Goal: Task Accomplishment & Management: Complete application form

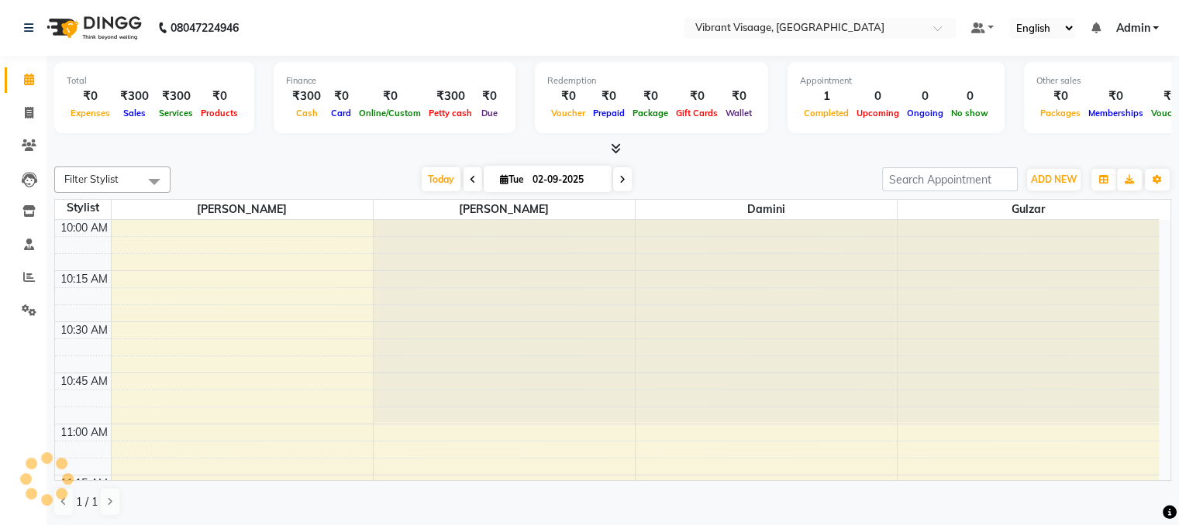
scroll to position [1623, 0]
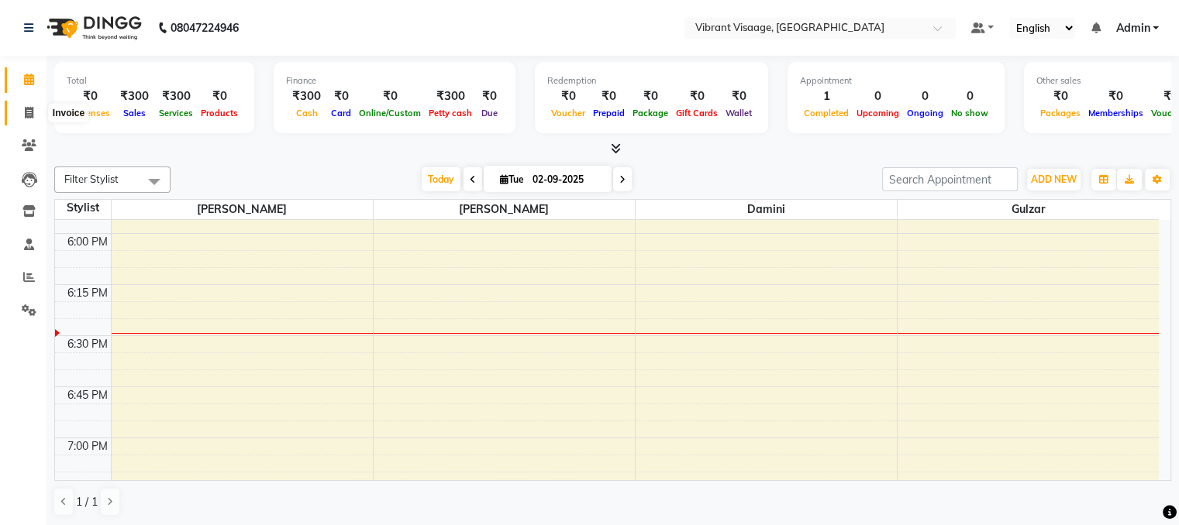
click at [26, 107] on icon at bounding box center [29, 113] width 9 height 12
select select "service"
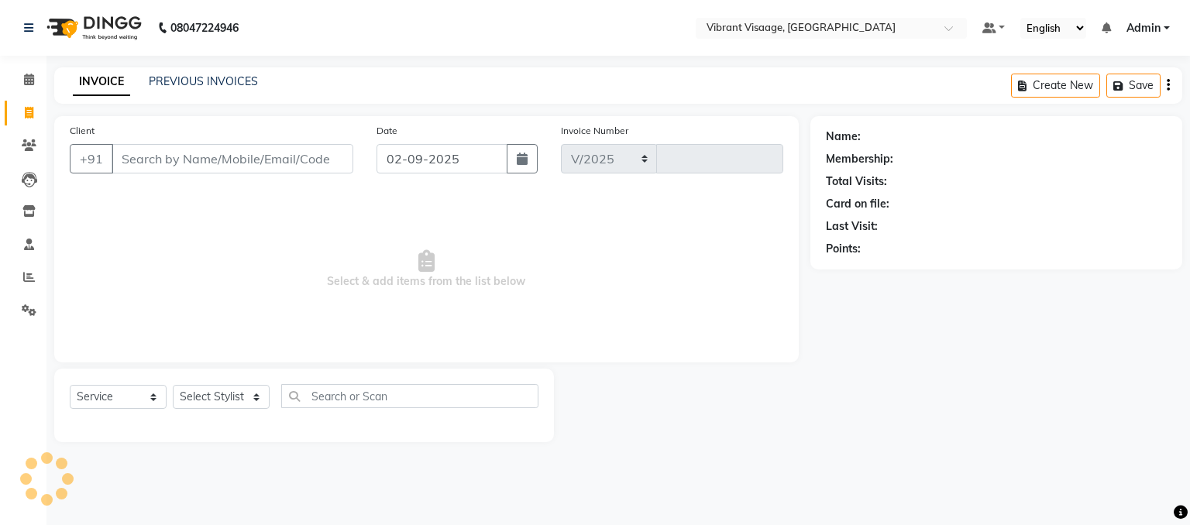
select select "7649"
type input "0582"
click at [214, 77] on link "PREVIOUS INVOICES" at bounding box center [203, 81] width 109 height 14
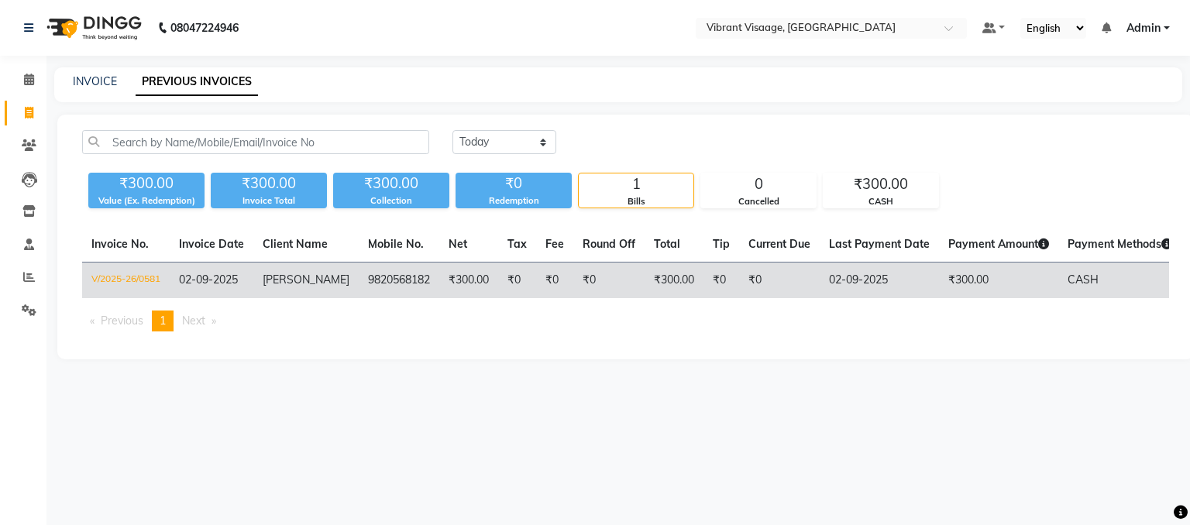
click at [286, 291] on td "[PERSON_NAME]" at bounding box center [305, 281] width 105 height 36
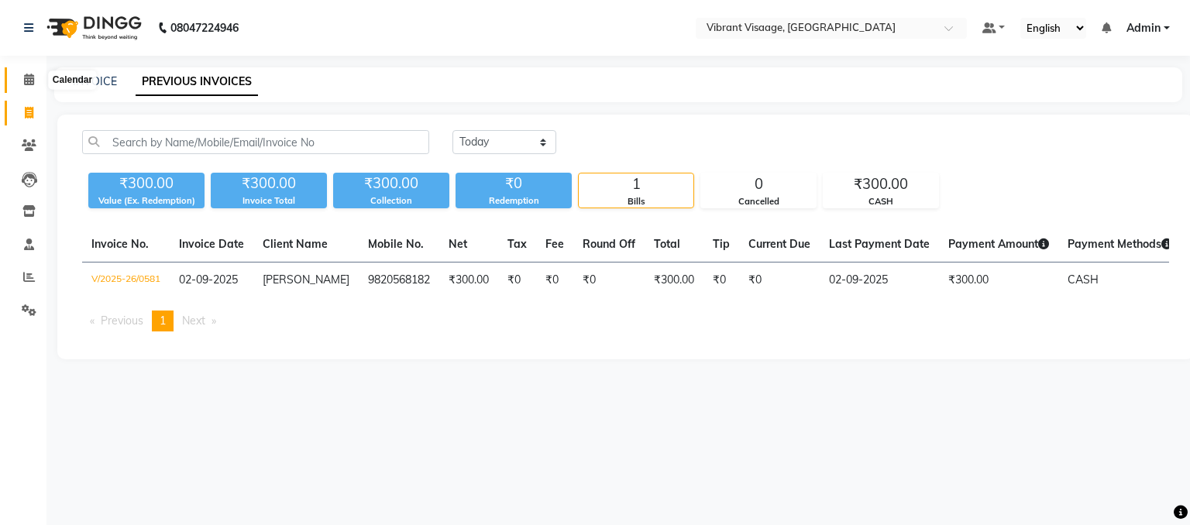
click at [28, 71] on span at bounding box center [28, 80] width 27 height 18
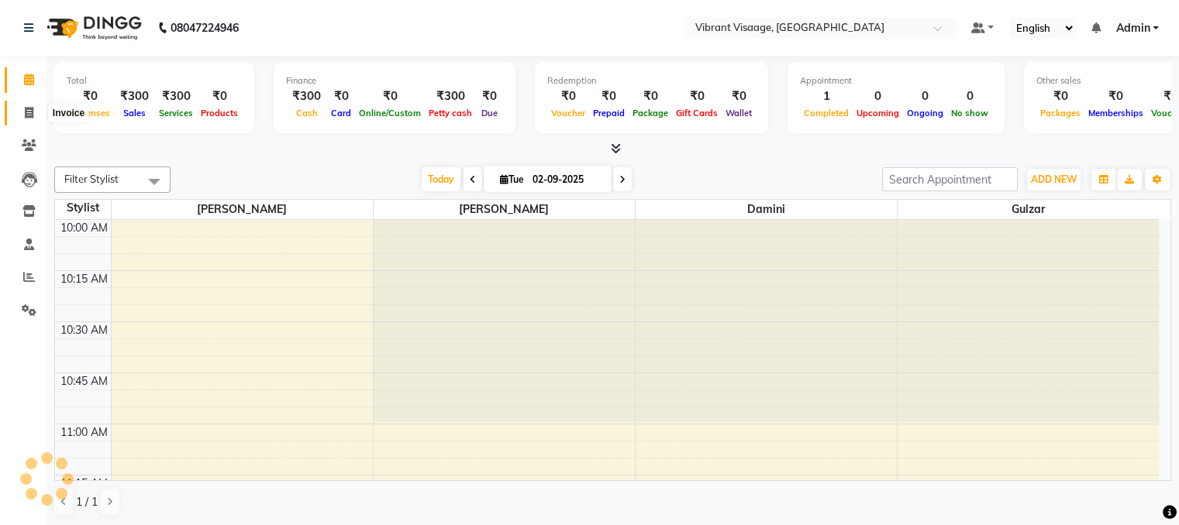
click at [28, 113] on icon at bounding box center [29, 113] width 9 height 12
select select "service"
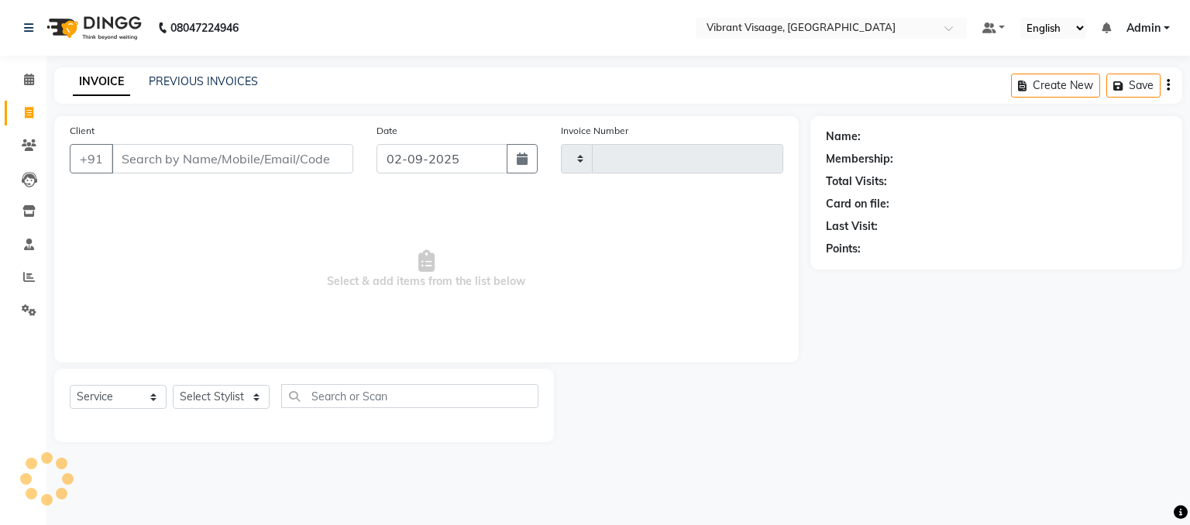
type input "0582"
select select "7649"
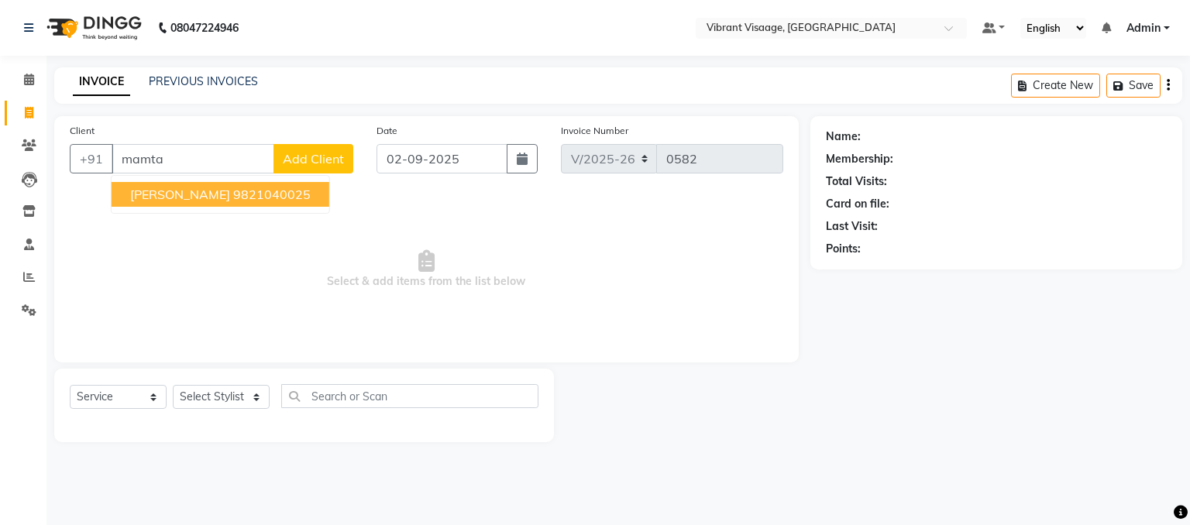
click at [167, 188] on span "Mamta Varma" at bounding box center [180, 194] width 100 height 15
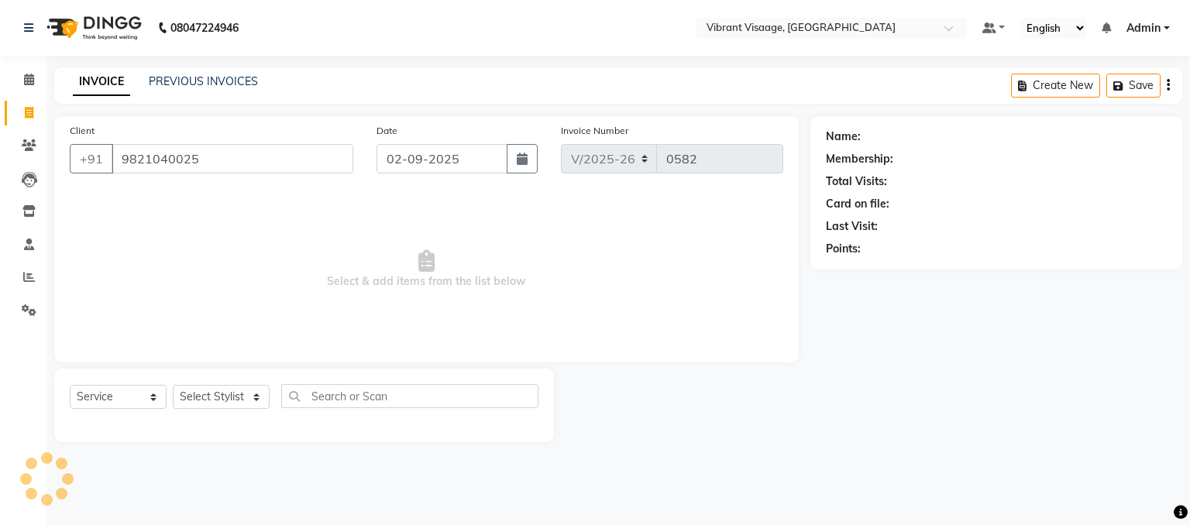
type input "9821040025"
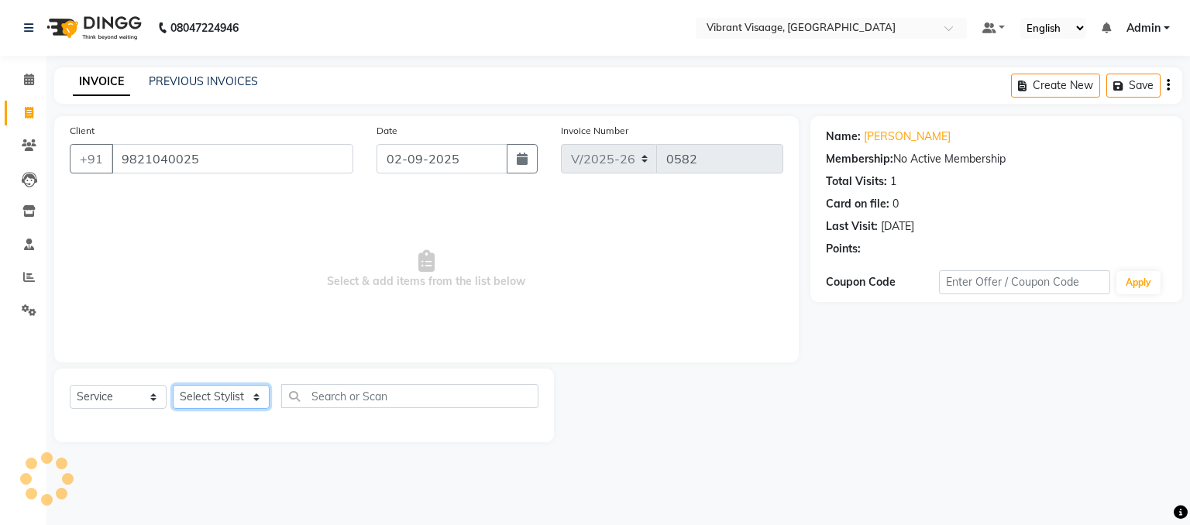
click at [229, 403] on select "Select Stylist Admin Damini Dipika Padaya Gulzar Zeenat Qureshi" at bounding box center [221, 397] width 97 height 24
select select "79553"
click at [173, 386] on select "Select Stylist Admin Damini Dipika Padaya Gulzar Zeenat Qureshi" at bounding box center [221, 397] width 97 height 24
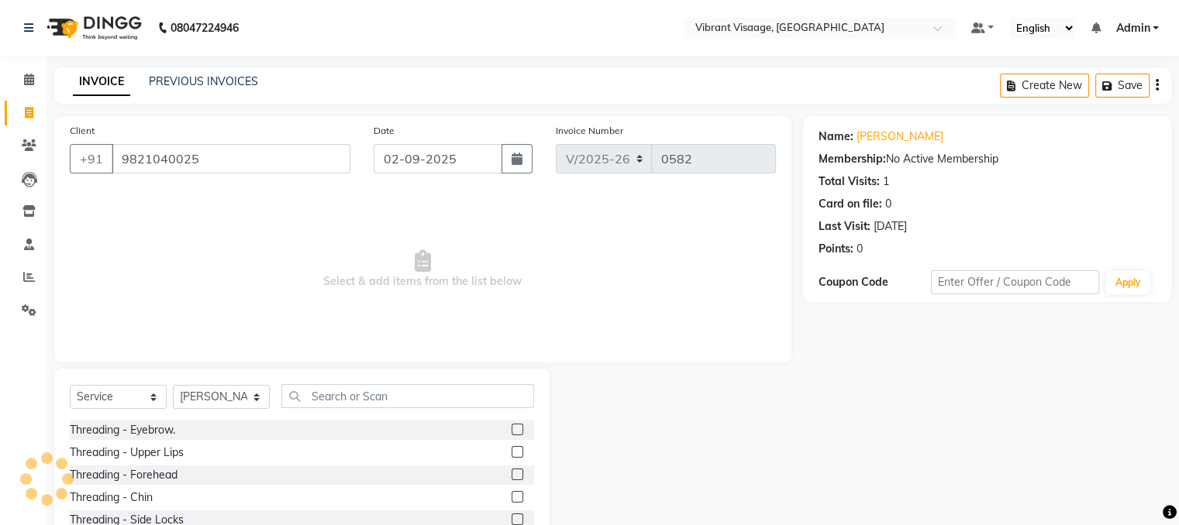
click at [511, 429] on label at bounding box center [517, 430] width 12 height 12
click at [511, 429] on input "checkbox" at bounding box center [516, 430] width 10 height 10
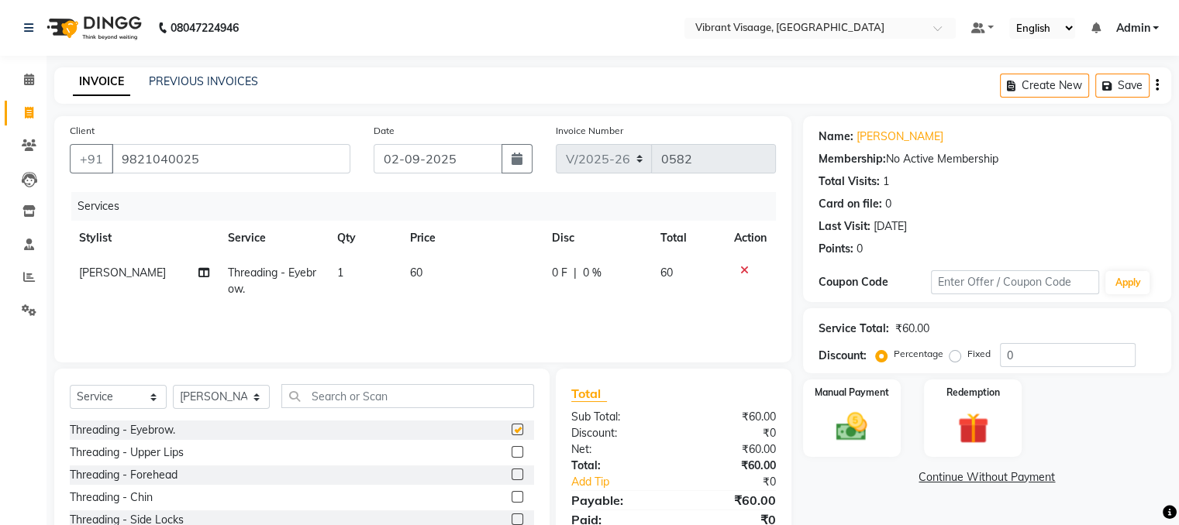
checkbox input "false"
click at [511, 453] on label at bounding box center [517, 452] width 12 height 12
click at [511, 453] on input "checkbox" at bounding box center [516, 453] width 10 height 10
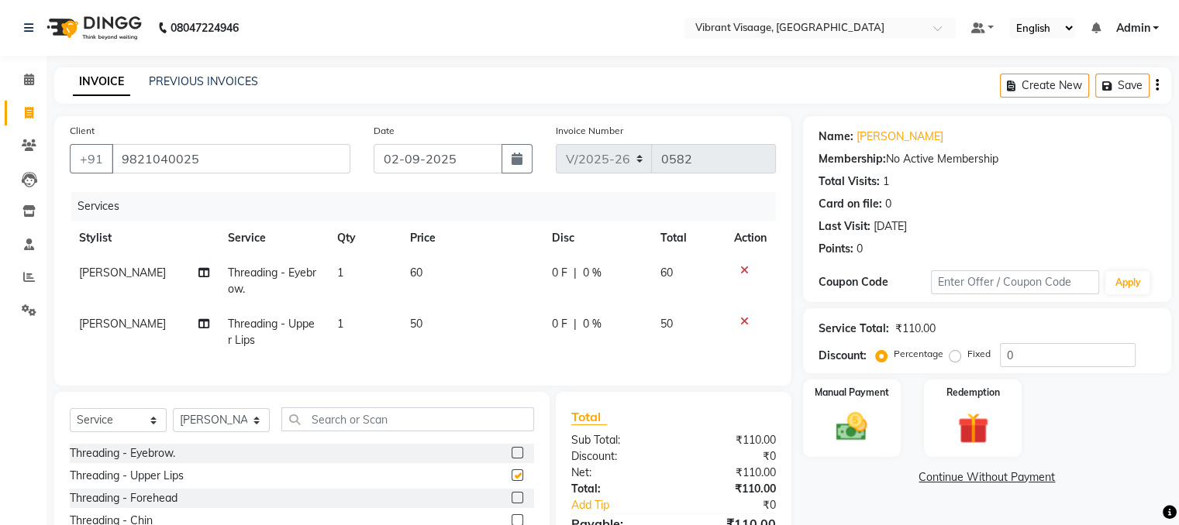
checkbox input "false"
click at [511, 504] on label at bounding box center [517, 498] width 12 height 12
click at [511, 504] on input "checkbox" at bounding box center [516, 499] width 10 height 10
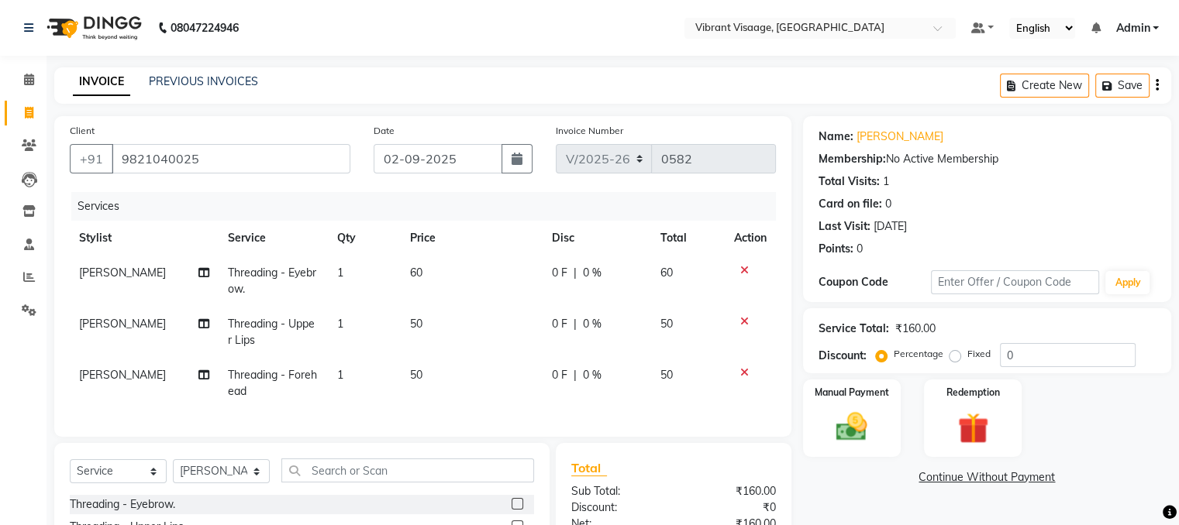
checkbox input "false"
click at [233, 481] on select "Select Stylist Admin Damini Dipika Padaya Gulzar Zeenat Qureshi" at bounding box center [221, 472] width 97 height 24
select select "85263"
click at [173, 473] on select "Select Stylist Admin Damini Dipika Padaya Gulzar Zeenat Qureshi" at bounding box center [221, 472] width 97 height 24
click at [370, 483] on input "text" at bounding box center [407, 471] width 253 height 24
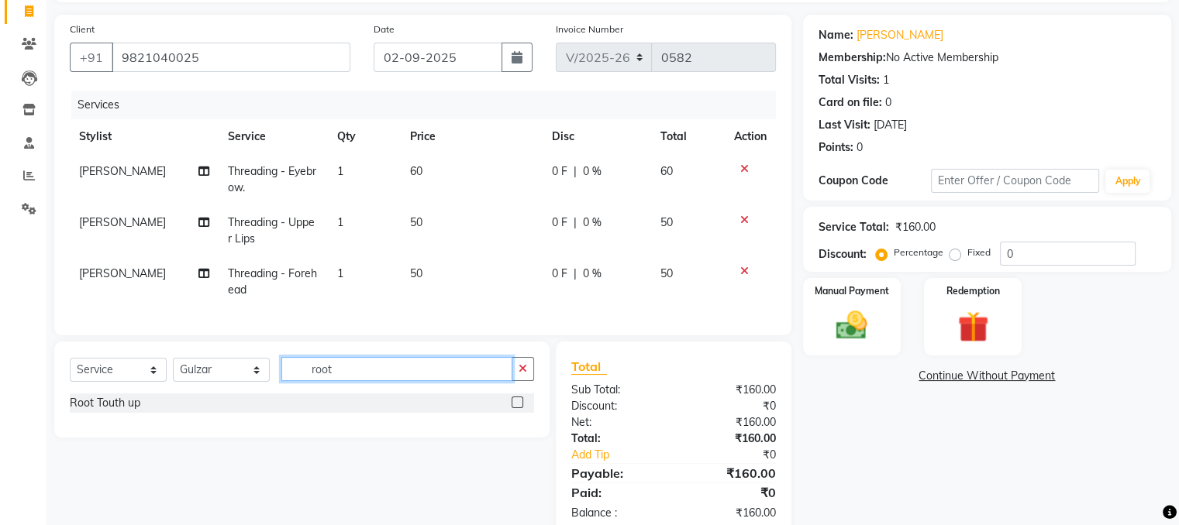
scroll to position [149, 0]
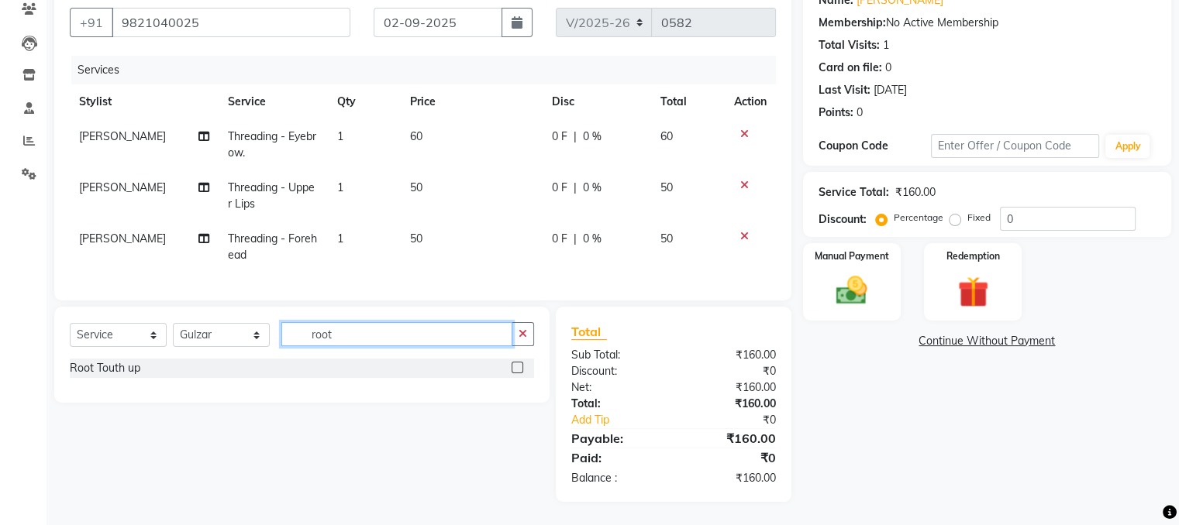
type input "root"
click at [515, 366] on label at bounding box center [517, 368] width 12 height 12
click at [515, 366] on input "checkbox" at bounding box center [516, 368] width 10 height 10
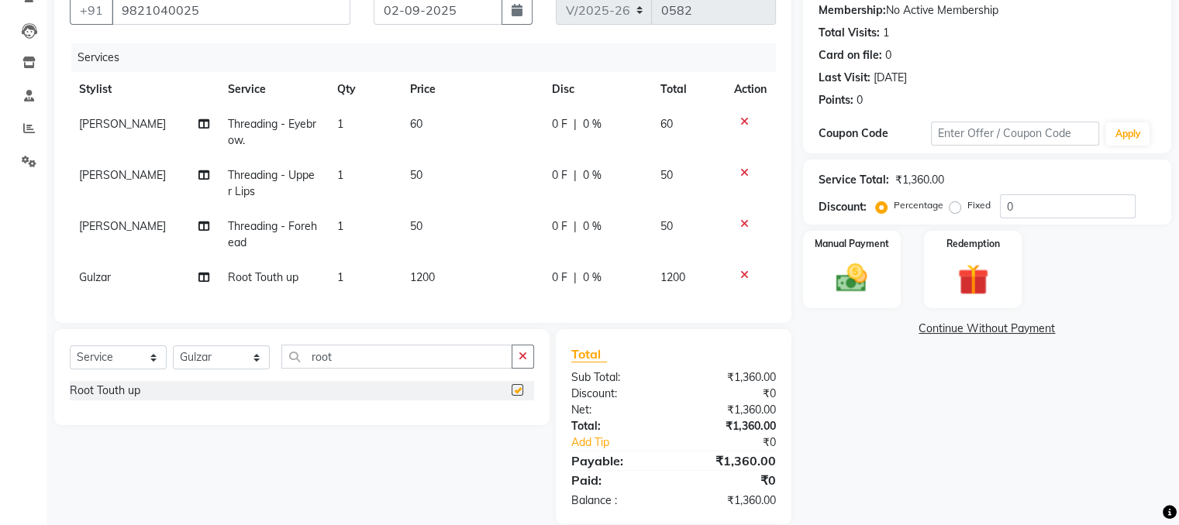
checkbox input "false"
click at [425, 284] on span "1200" at bounding box center [422, 277] width 25 height 14
select select "85263"
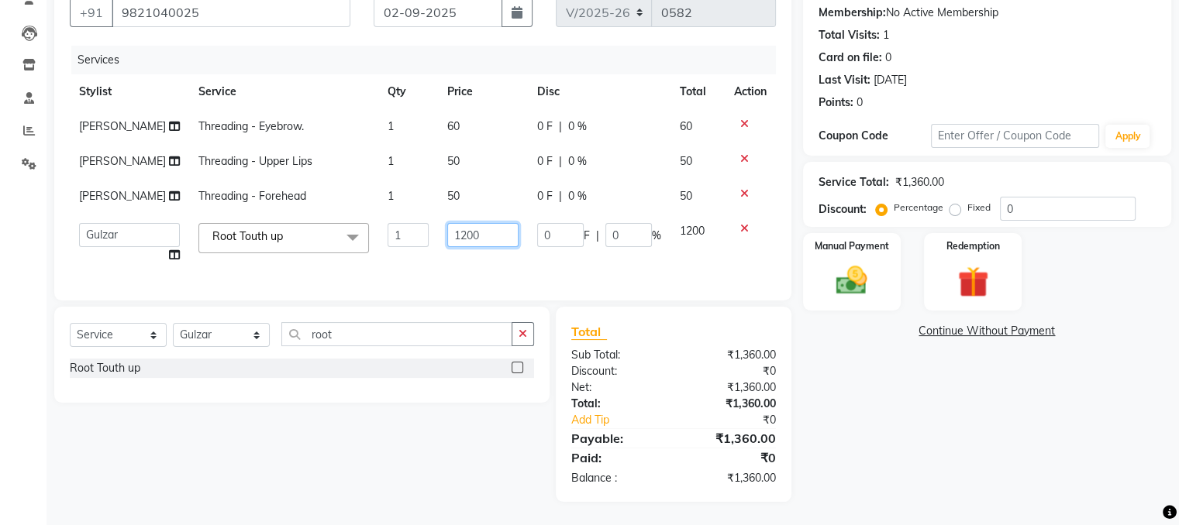
click at [465, 247] on input "1200" at bounding box center [482, 235] width 71 height 24
type input "1"
type input "700"
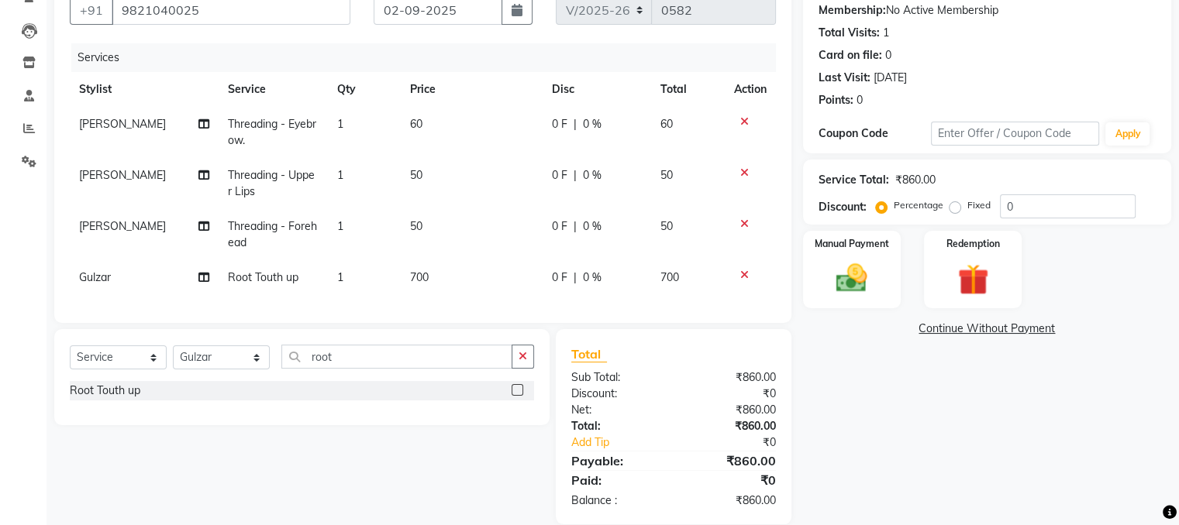
drag, startPoint x: 908, startPoint y: 416, endPoint x: 868, endPoint y: 413, distance: 40.4
click at [868, 413] on div "Name: Mamta Varma Membership: No Active Membership Total Visits: 1 Card on file…" at bounding box center [993, 245] width 380 height 557
click at [850, 264] on img at bounding box center [851, 278] width 52 height 37
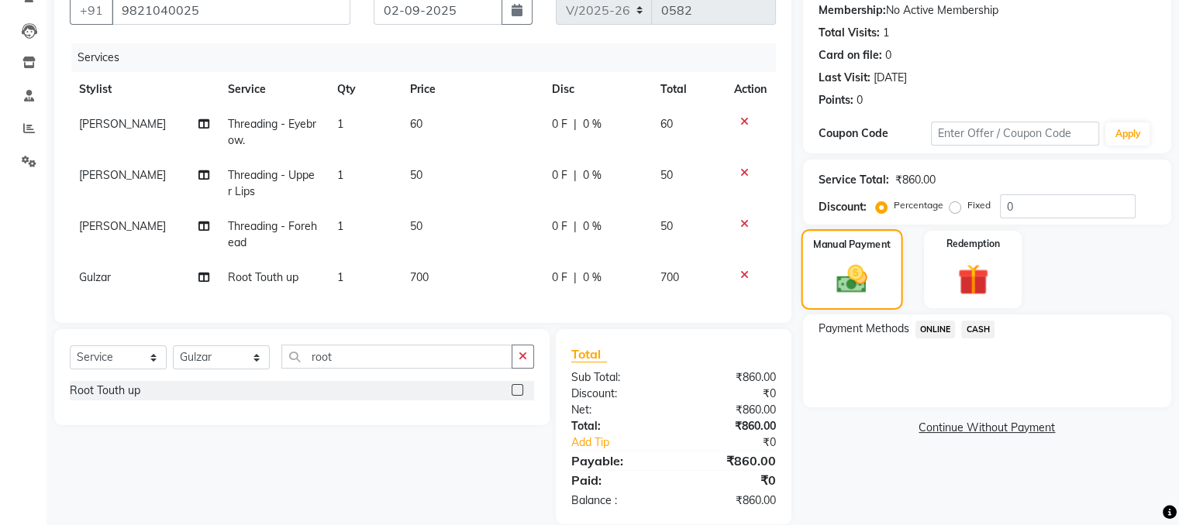
scroll to position [183, 0]
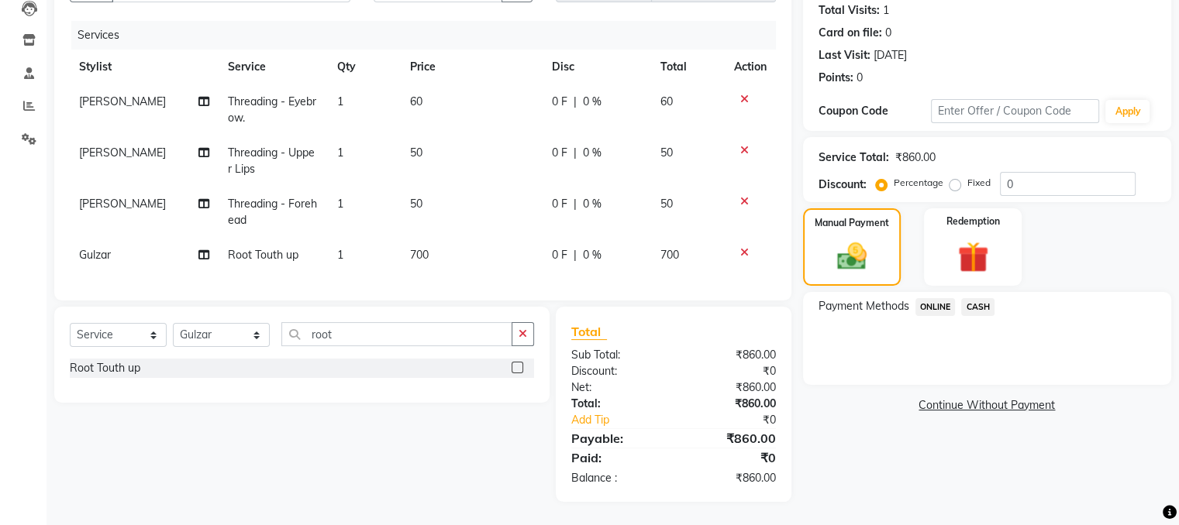
click at [973, 298] on span "CASH" at bounding box center [977, 307] width 33 height 18
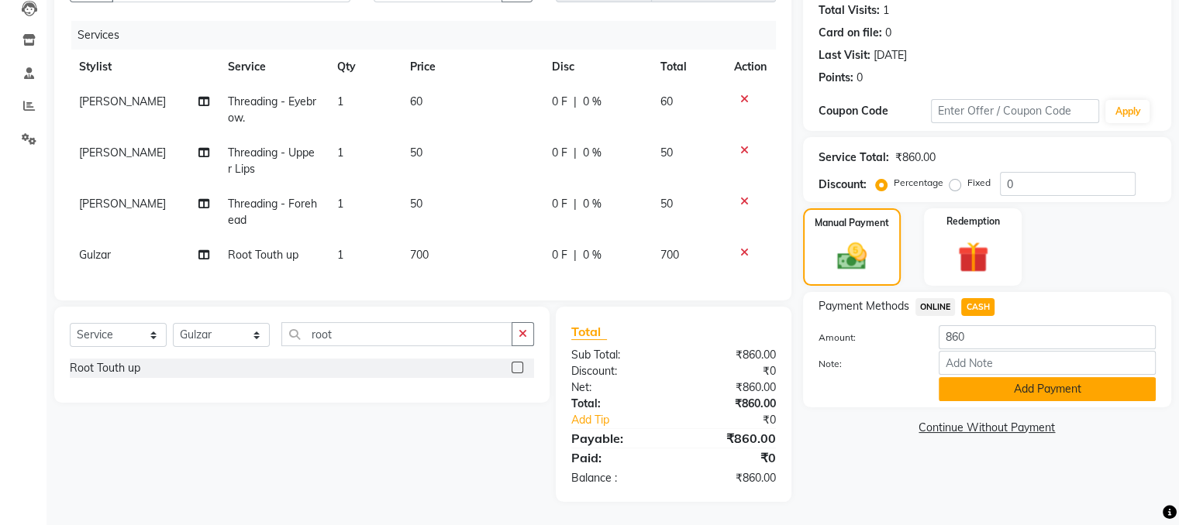
click at [994, 377] on button "Add Payment" at bounding box center [1047, 389] width 217 height 24
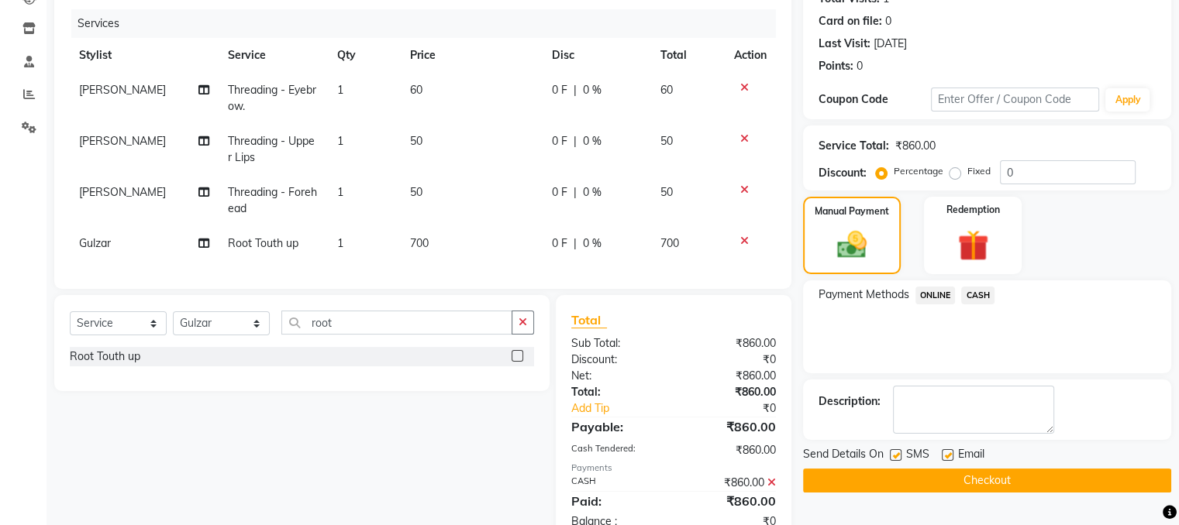
scroll to position [239, 0]
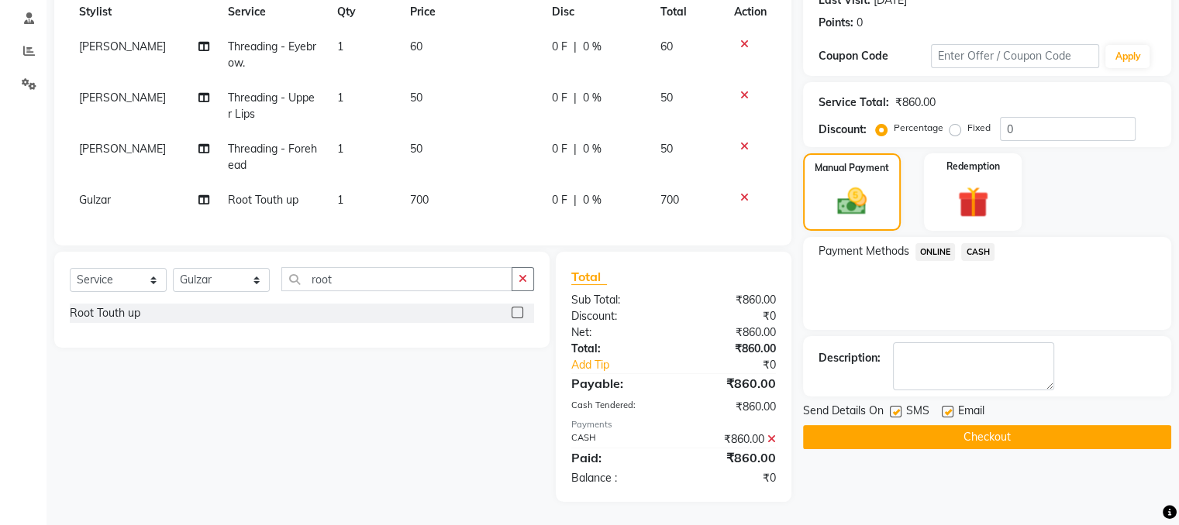
click at [986, 427] on button "Checkout" at bounding box center [987, 437] width 368 height 24
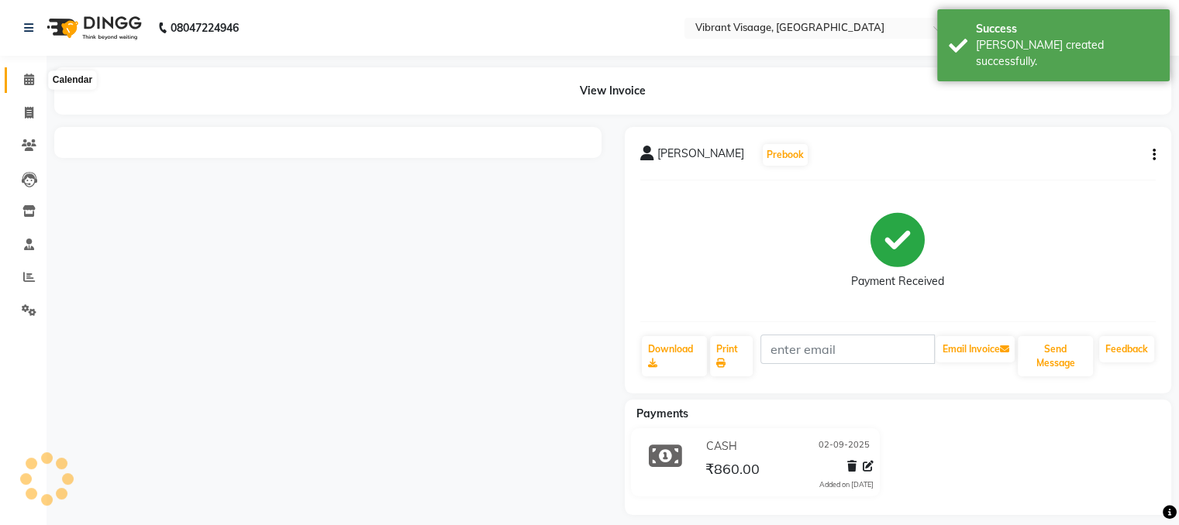
click at [25, 74] on icon at bounding box center [29, 80] width 10 height 12
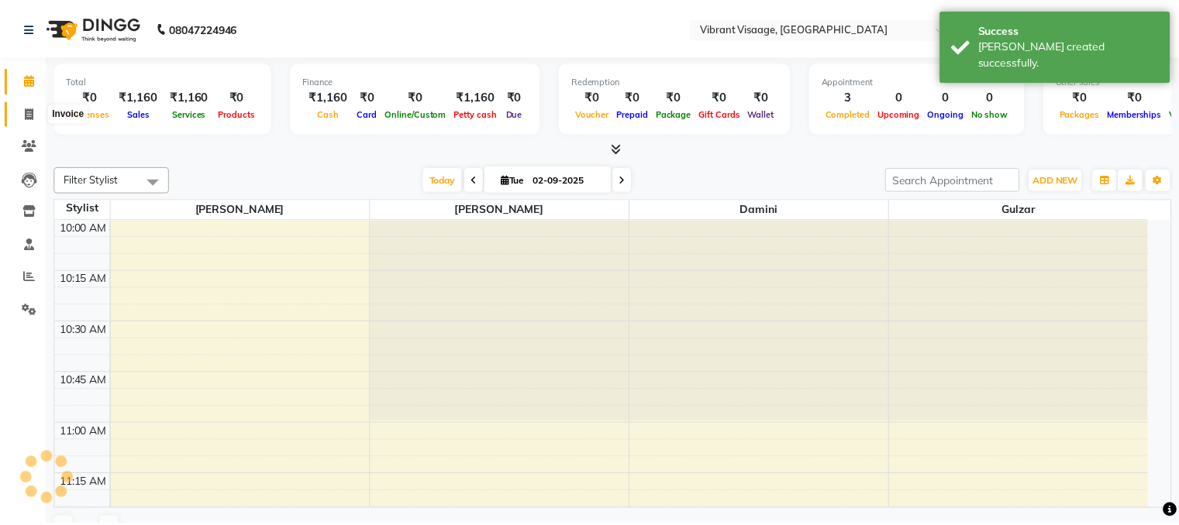
scroll to position [1623, 0]
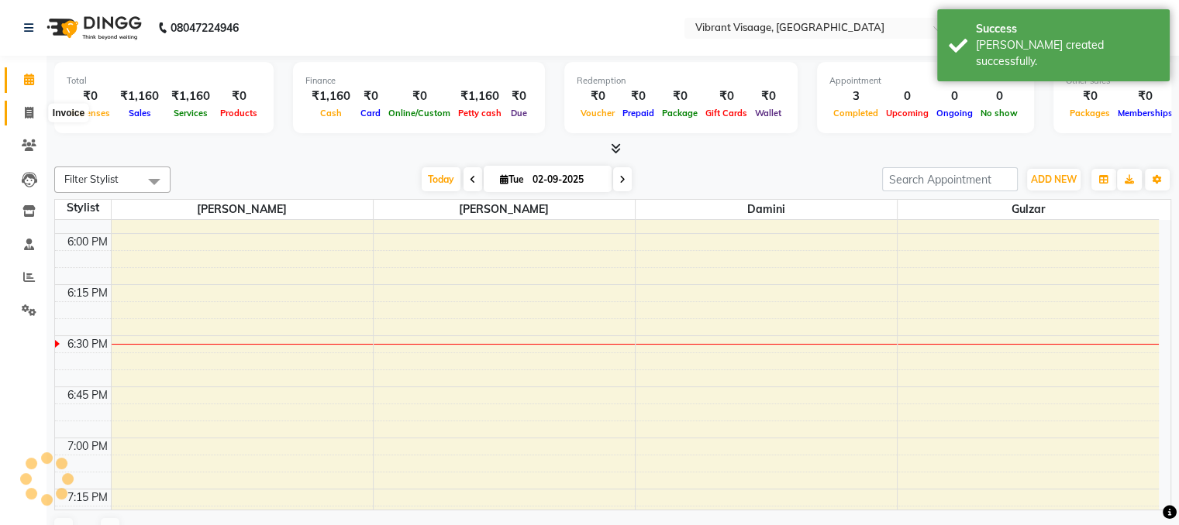
click at [29, 115] on icon at bounding box center [29, 113] width 9 height 12
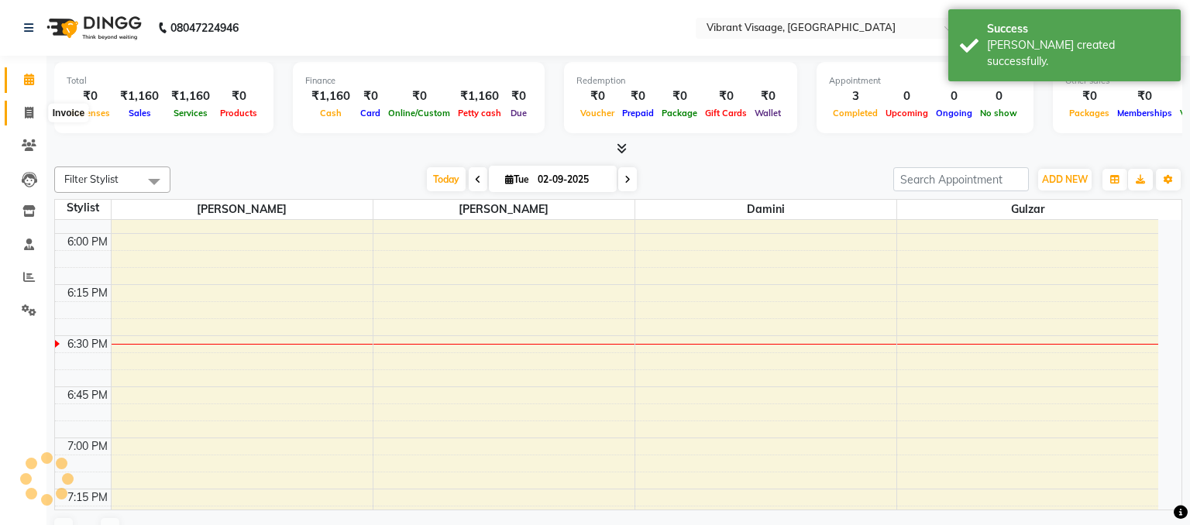
select select "service"
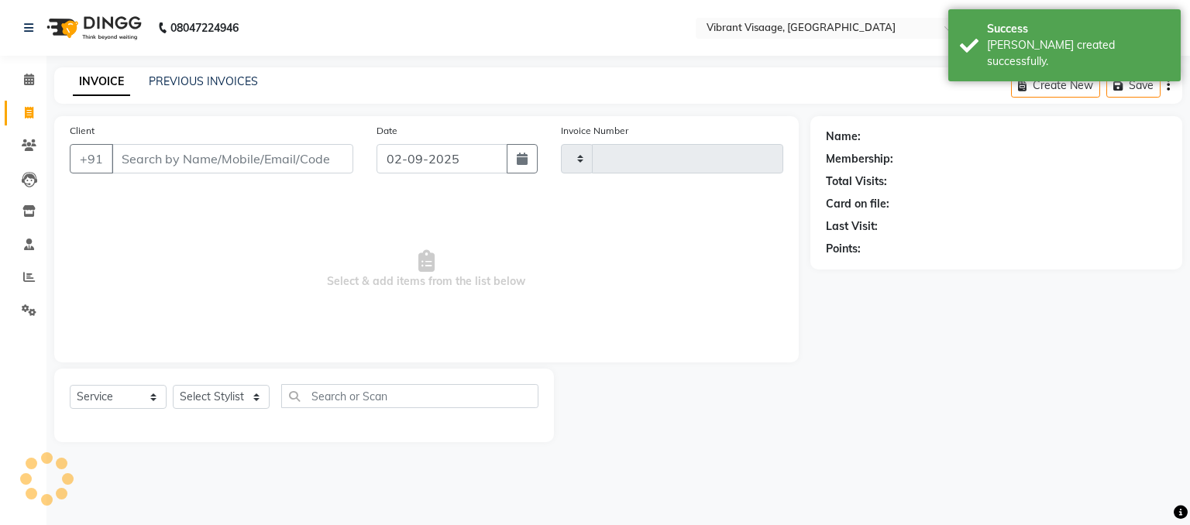
type input "0583"
select select "7649"
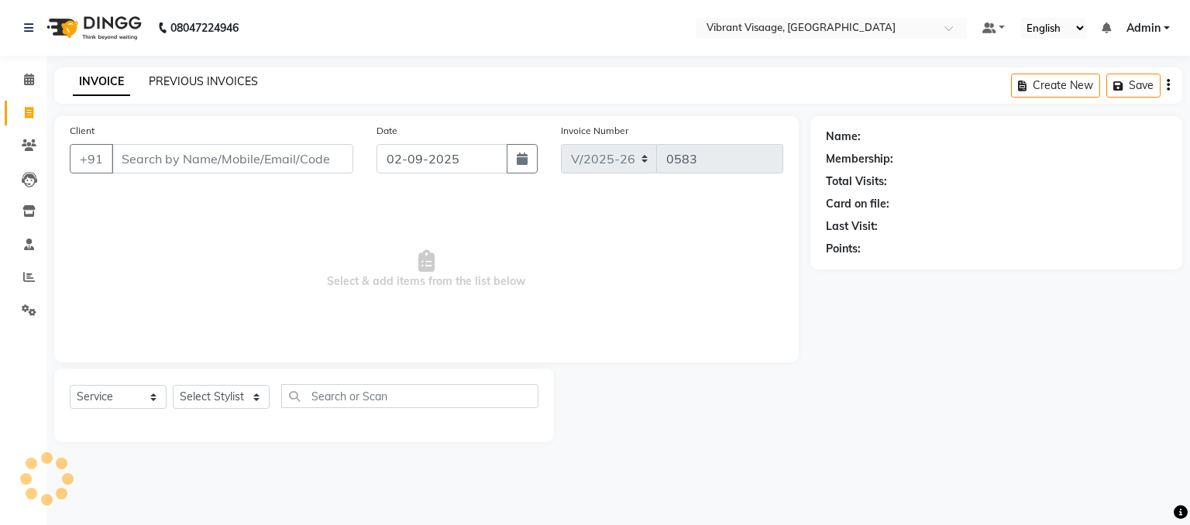
click at [178, 78] on link "PREVIOUS INVOICES" at bounding box center [203, 81] width 109 height 14
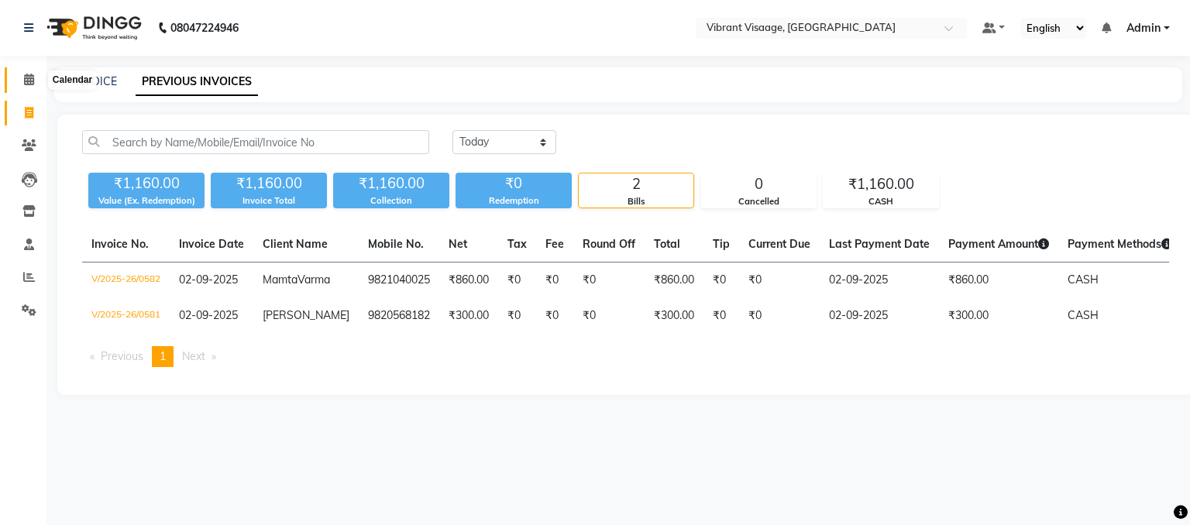
click at [27, 82] on icon at bounding box center [29, 80] width 10 height 12
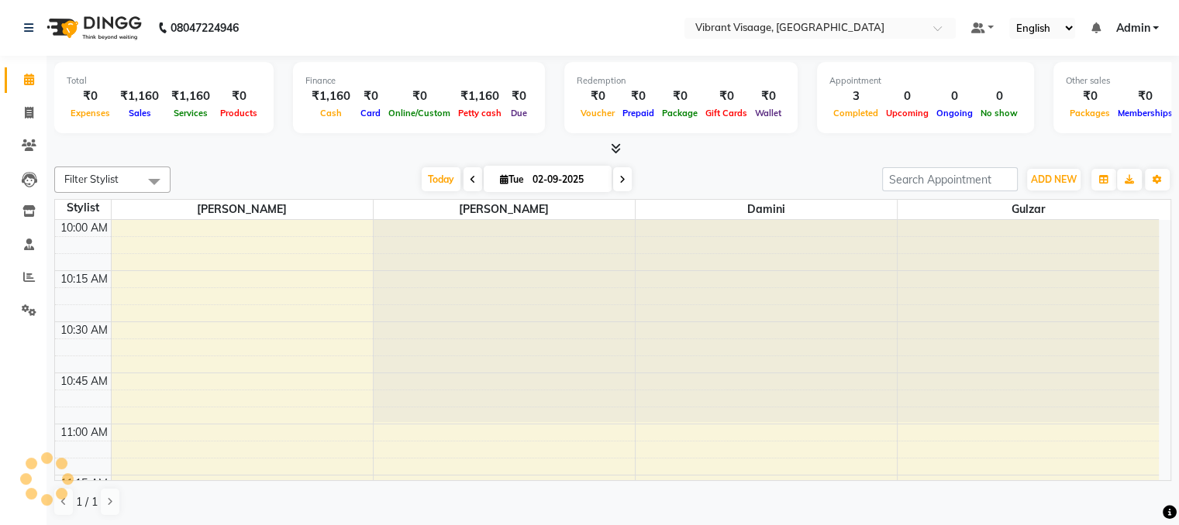
scroll to position [1623, 0]
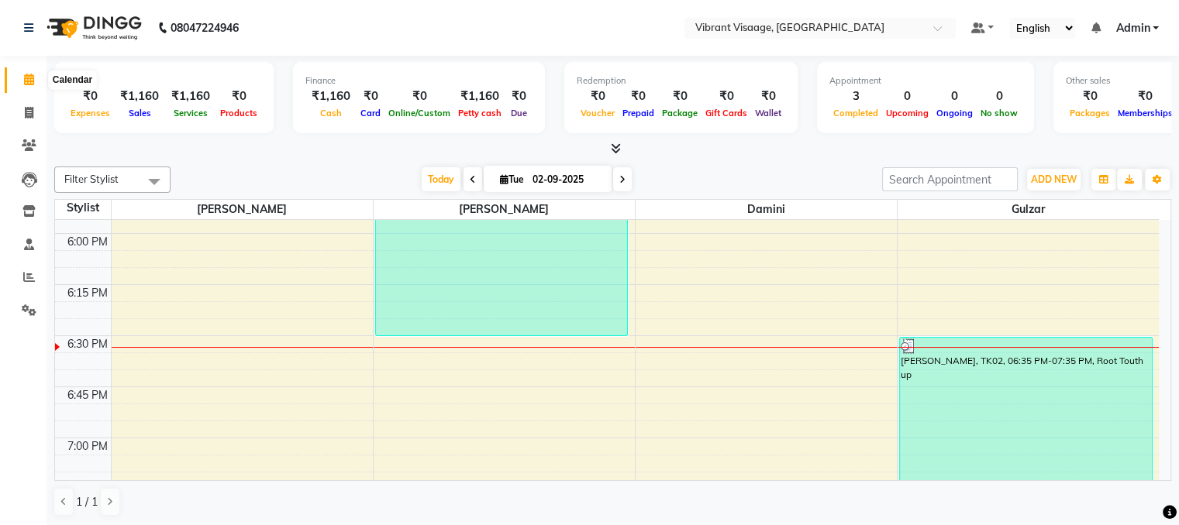
click at [27, 84] on icon at bounding box center [29, 80] width 10 height 12
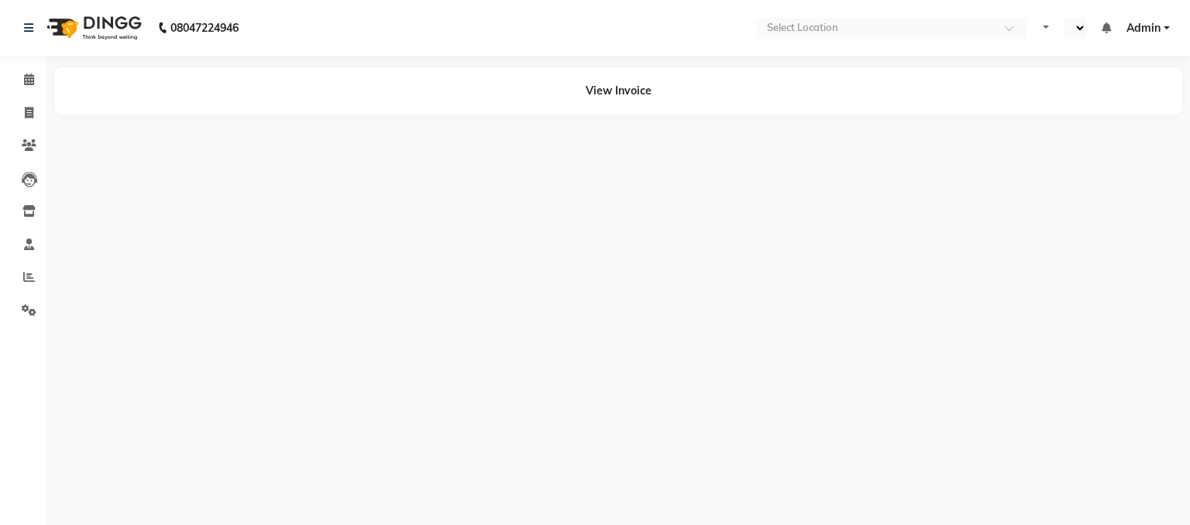
select select "en"
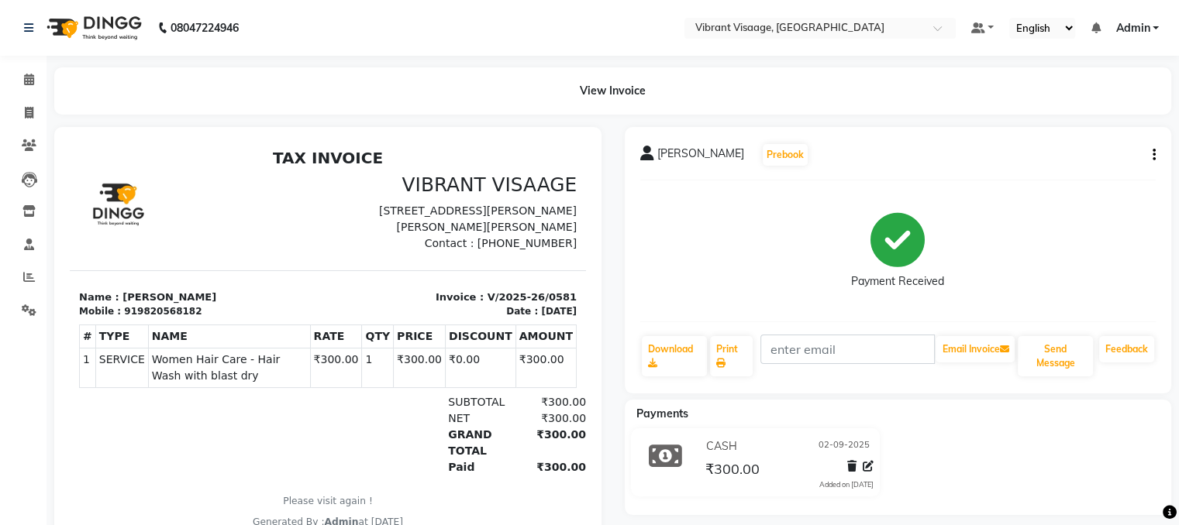
scroll to position [68, 0]
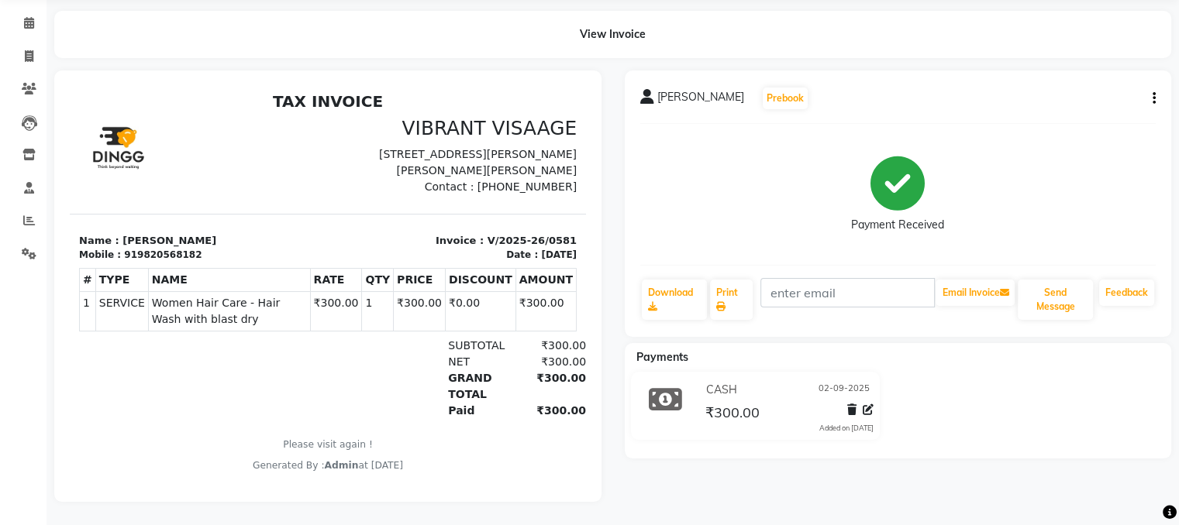
click at [673, 89] on span "[PERSON_NAME]" at bounding box center [700, 100] width 87 height 22
click at [1152, 98] on icon "button" at bounding box center [1153, 98] width 3 height 1
click at [1111, 99] on div "Edit Invoice" at bounding box center [1076, 108] width 106 height 19
select select "service"
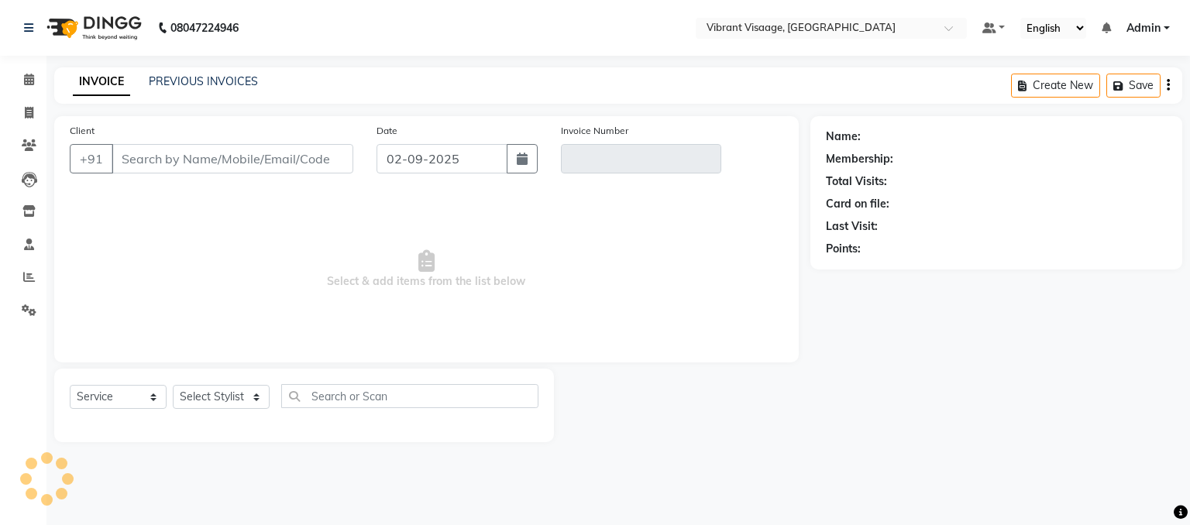
type input "9820568182"
type input "V/2025-26/0581"
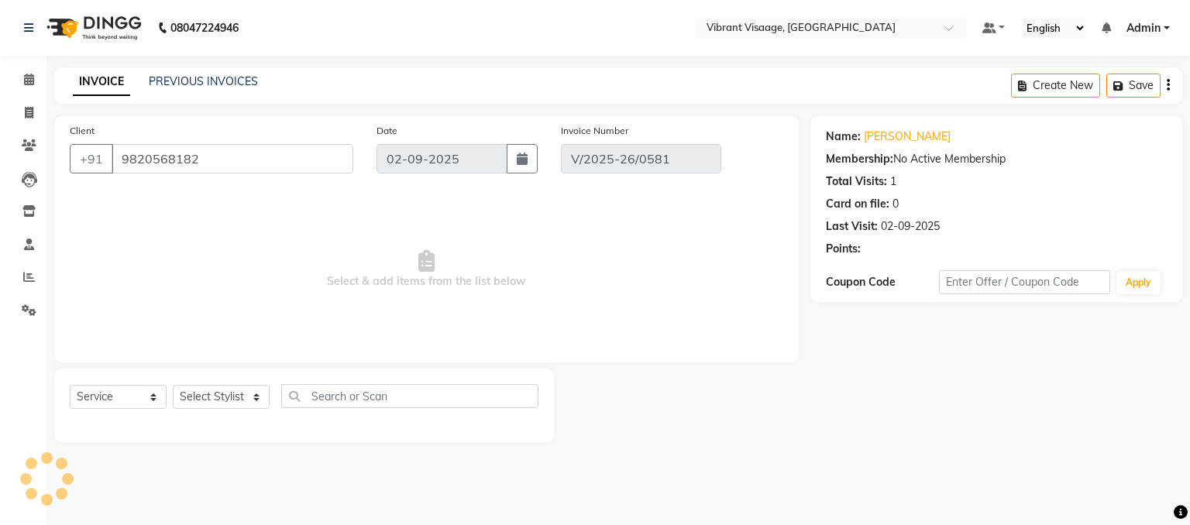
select select "select"
